Goal: Find specific page/section: Find specific page/section

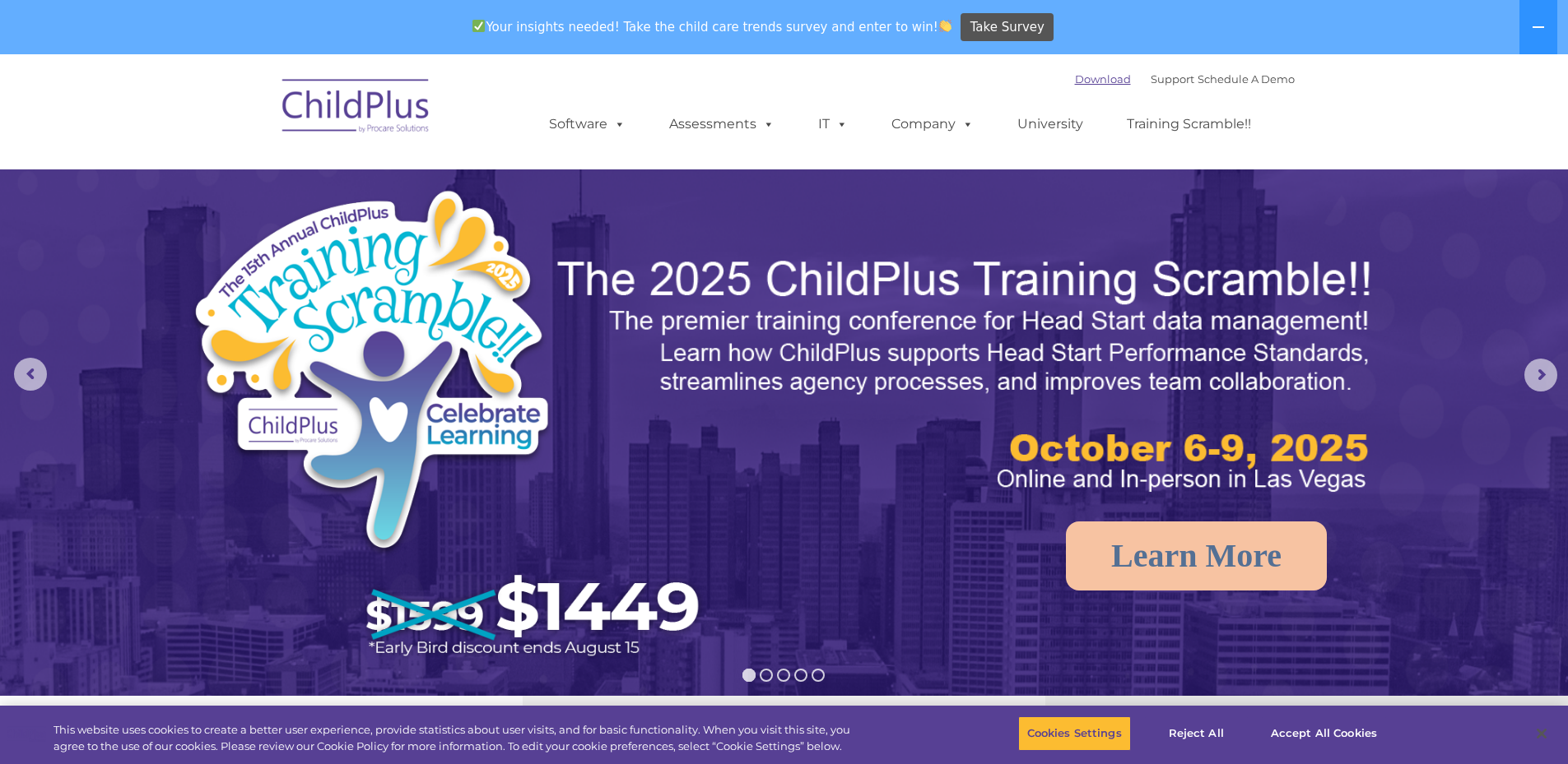
select select "MEDIUM"
click at [1075, 85] on link "Download" at bounding box center [1103, 79] width 56 height 13
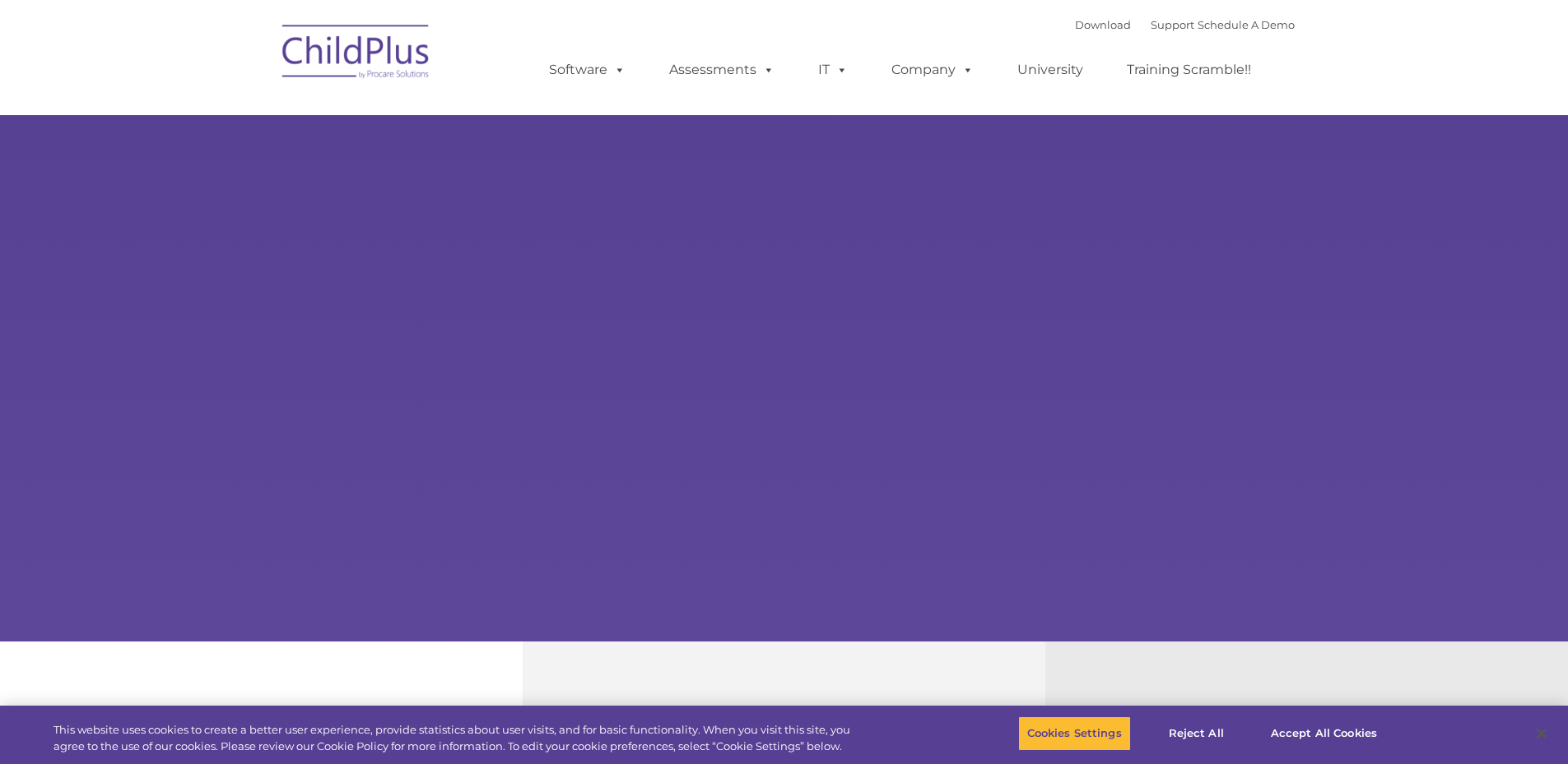
type input ""
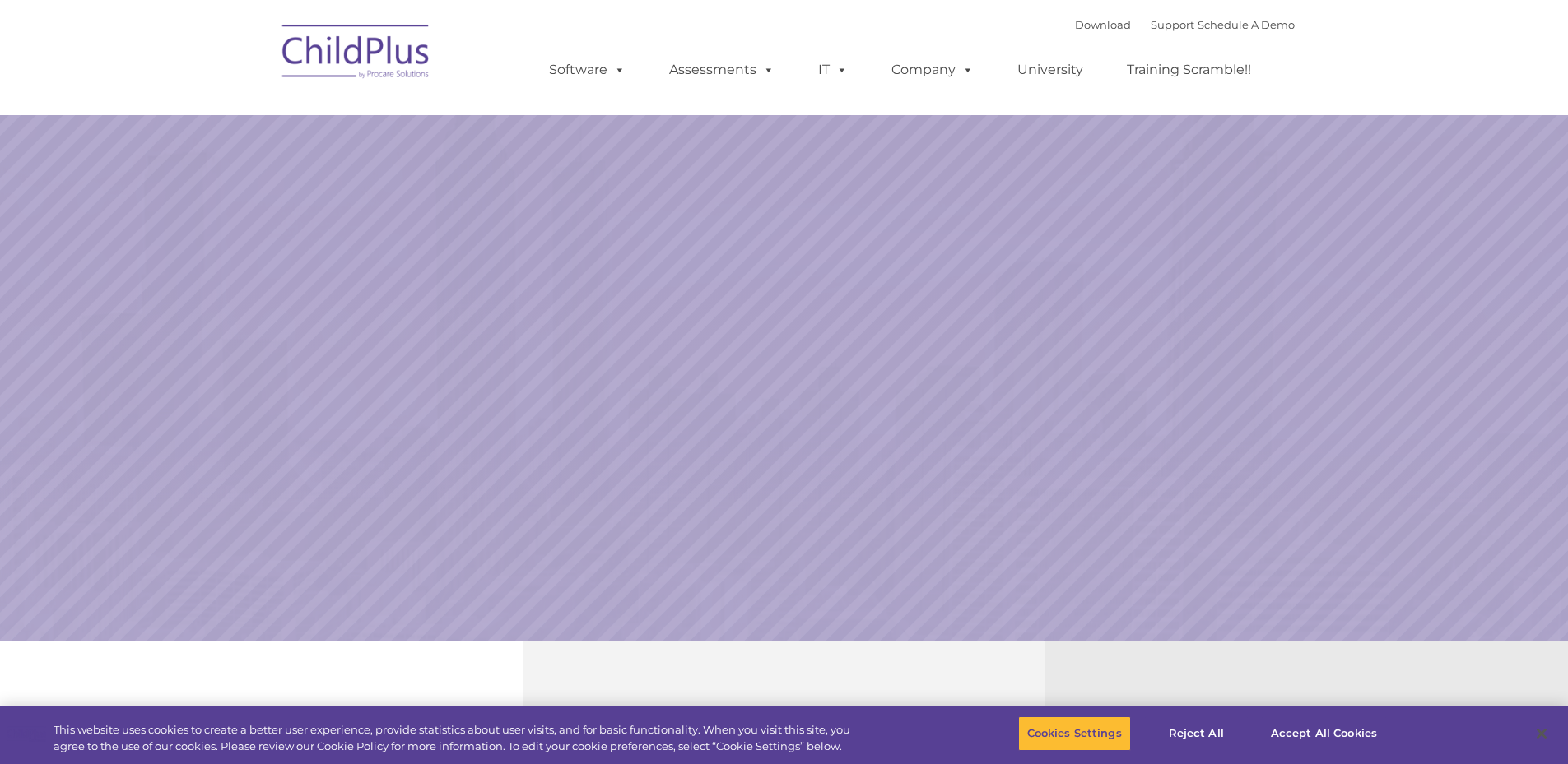
select select "MEDIUM"
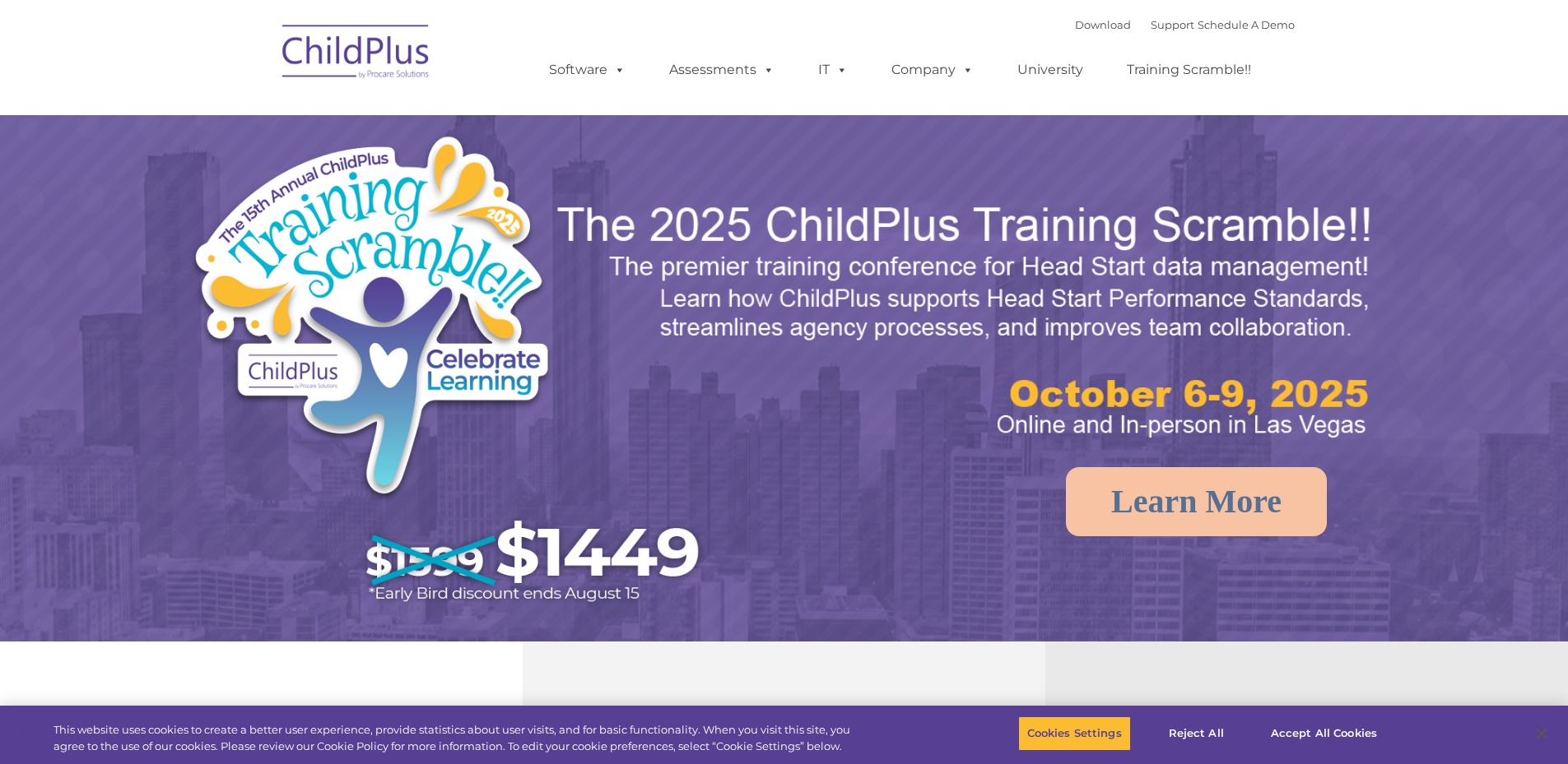
select select "MEDIUM"
